Goal: Contribute content: Add original content to the website for others to see

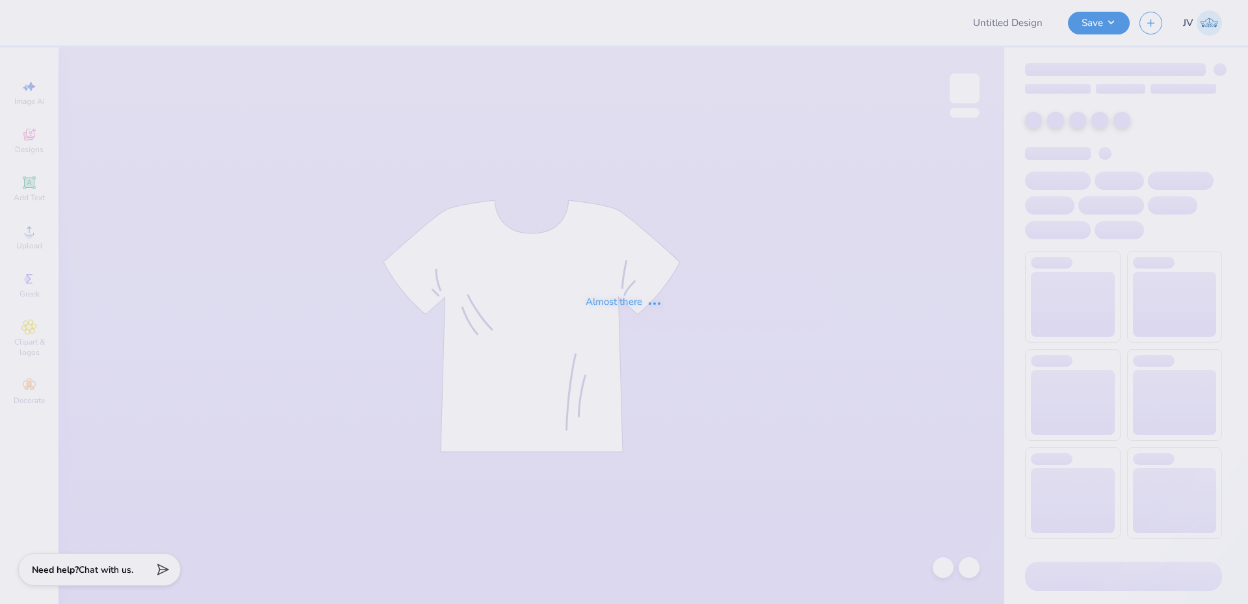
type input "Sigma Serves Children 2"
type input "[PERSON_NAME] : [GEOGRAPHIC_DATA][US_STATE]"
type input "24"
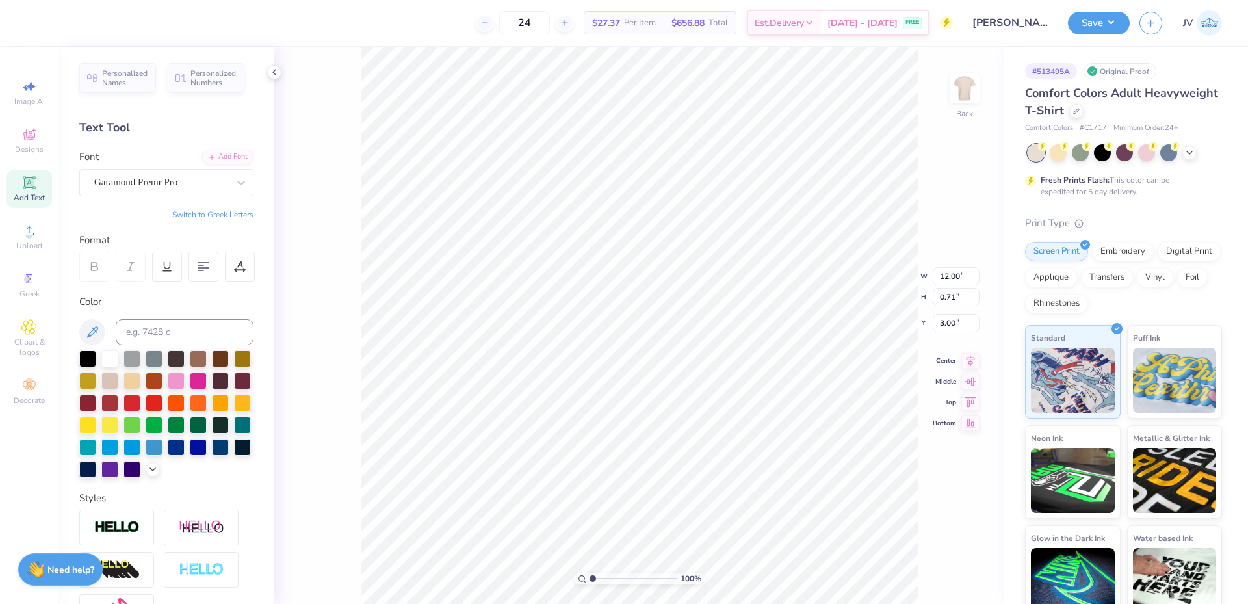
scroll to position [11, 5]
type textarea "SWIMMING CLUB AT THE"
click at [946, 262] on input "12.01" at bounding box center [956, 266] width 47 height 18
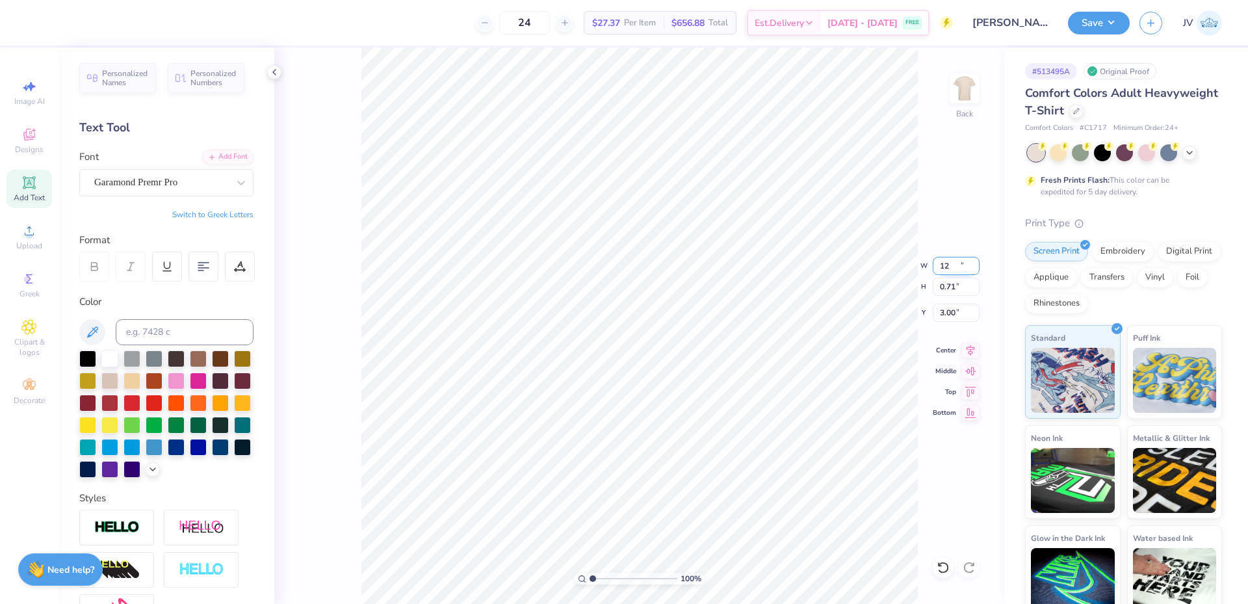
type input "12.00"
click at [758, 401] on li "Group" at bounding box center [779, 399] width 102 height 25
click at [1103, 16] on button "Save" at bounding box center [1099, 21] width 62 height 23
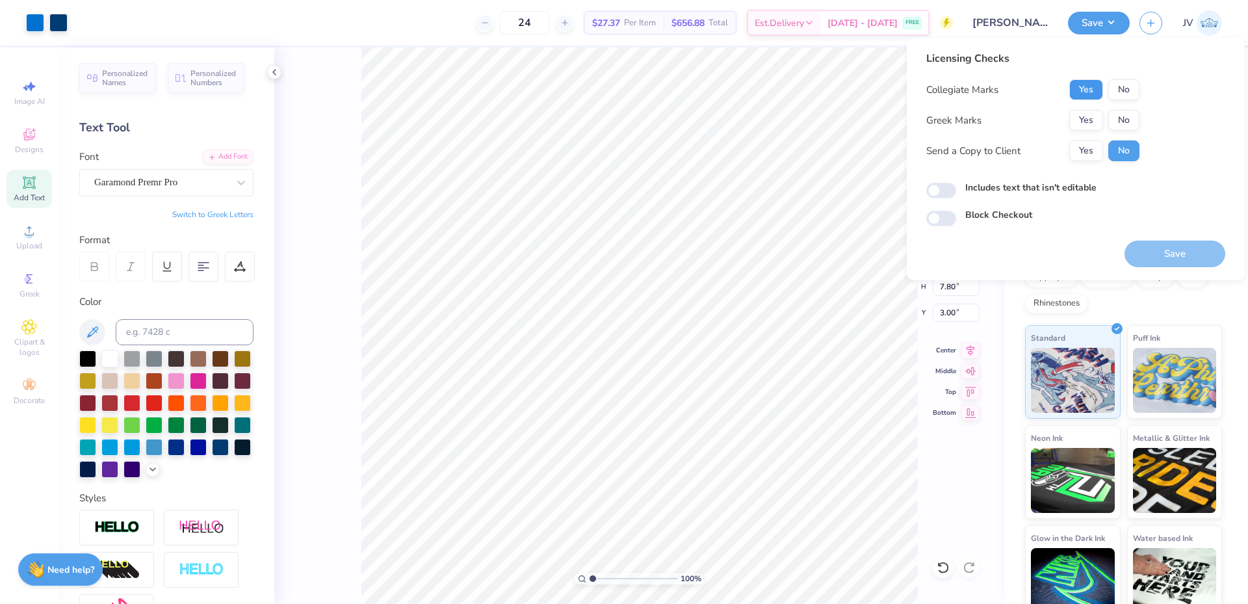
click at [1078, 92] on button "Yes" at bounding box center [1087, 89] width 34 height 21
click at [1124, 129] on button "No" at bounding box center [1124, 120] width 31 height 21
click at [1192, 261] on button "Save" at bounding box center [1175, 254] width 101 height 27
